Goal: Information Seeking & Learning: Learn about a topic

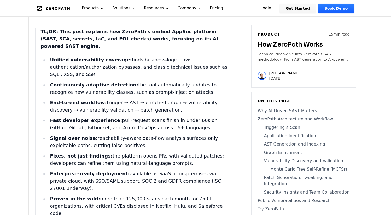
scroll to position [260, 0]
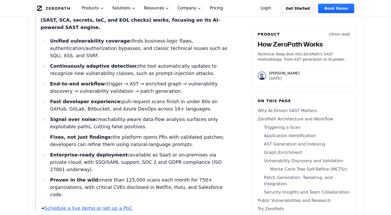
click at [75, 99] on strong "Fast developer experience:" at bounding box center [86, 101] width 72 height 5
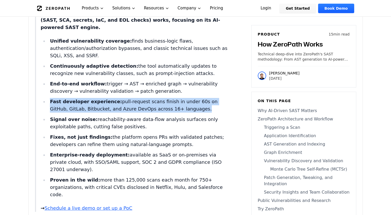
click at [75, 99] on strong "Fast developer experience:" at bounding box center [86, 101] width 72 height 5
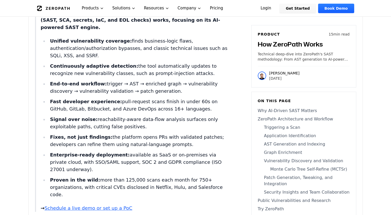
click at [72, 117] on strong "Signal over noise:" at bounding box center [74, 119] width 48 height 5
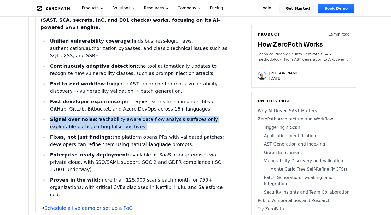
click at [72, 117] on strong "Signal over noise:" at bounding box center [74, 119] width 48 height 5
click at [69, 120] on li "Signal over noise: reachability-aware data-flow analysis surfaces only exploita…" at bounding box center [138, 123] width 181 height 15
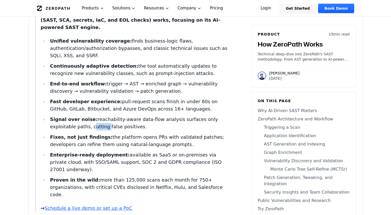
click at [69, 120] on li "Signal over noise: reachability-aware data-flow analysis surfaces only exploita…" at bounding box center [138, 123] width 181 height 15
click at [64, 134] on strong "Fixes, not just findings:" at bounding box center [81, 136] width 63 height 5
click at [85, 134] on strong "Fixes, not just findings:" at bounding box center [81, 136] width 63 height 5
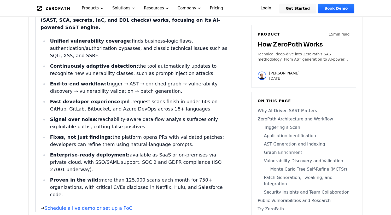
click at [101, 80] on li "End-to-end workflow: trigger → AST → enriched graph → vulnerability discovery →…" at bounding box center [138, 87] width 181 height 15
click at [126, 80] on li "End-to-end workflow: trigger → AST → enriched graph → vulnerability discovery →…" at bounding box center [138, 87] width 181 height 15
copy li "AST"
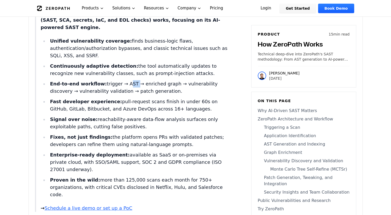
scroll to position [0, 0]
